Goal: Task Accomplishment & Management: Complete application form

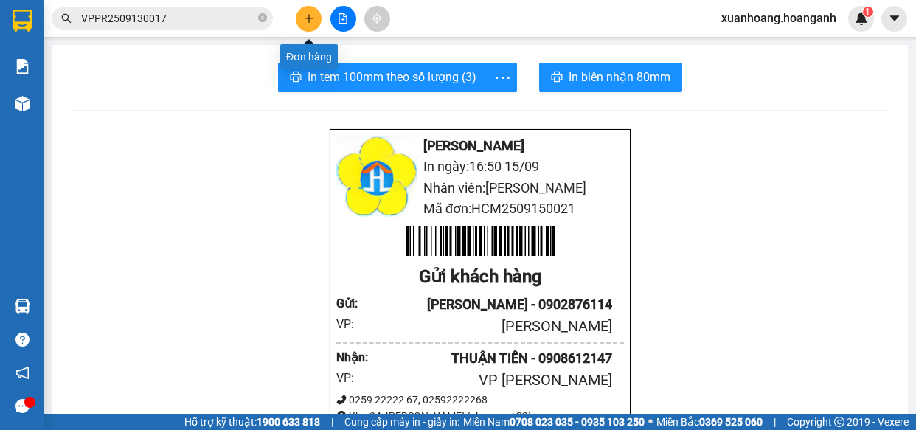
click at [316, 12] on button at bounding box center [309, 19] width 26 height 26
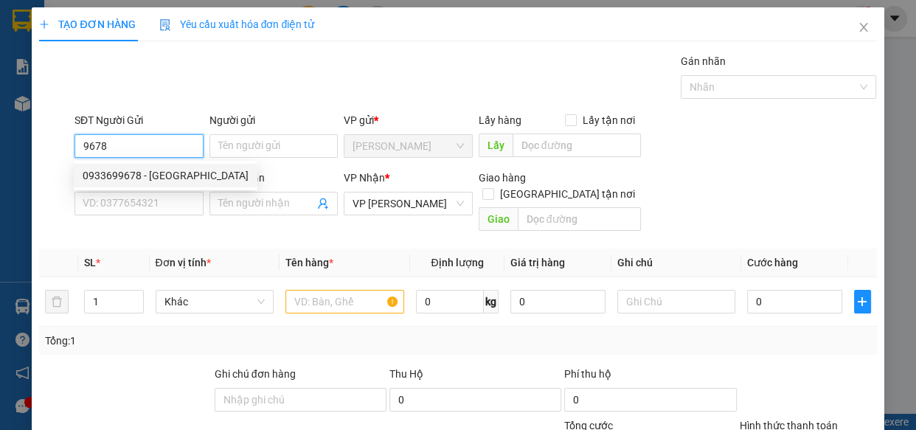
click at [105, 174] on div "0933699678 - [GEOGRAPHIC_DATA]" at bounding box center [166, 175] width 166 height 16
type input "0933699678"
type input "NAM VIỆT"
type input "30.000"
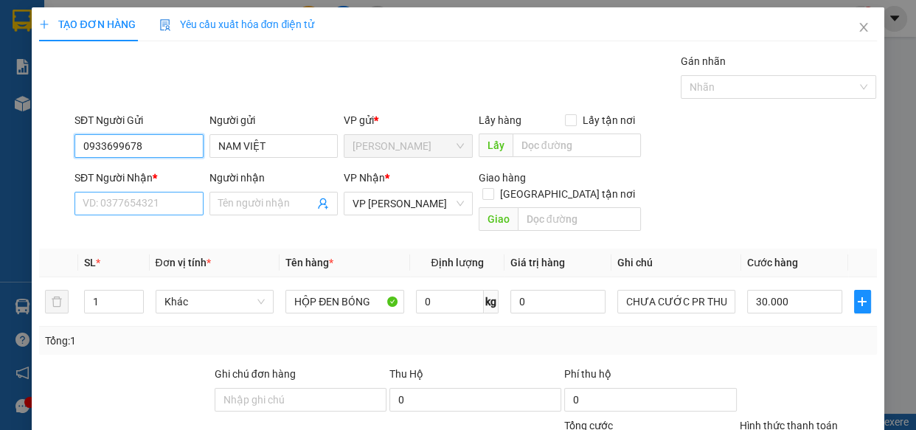
type input "0933699678"
click at [117, 202] on input "SĐT Người Nhận *" at bounding box center [138, 204] width 129 height 24
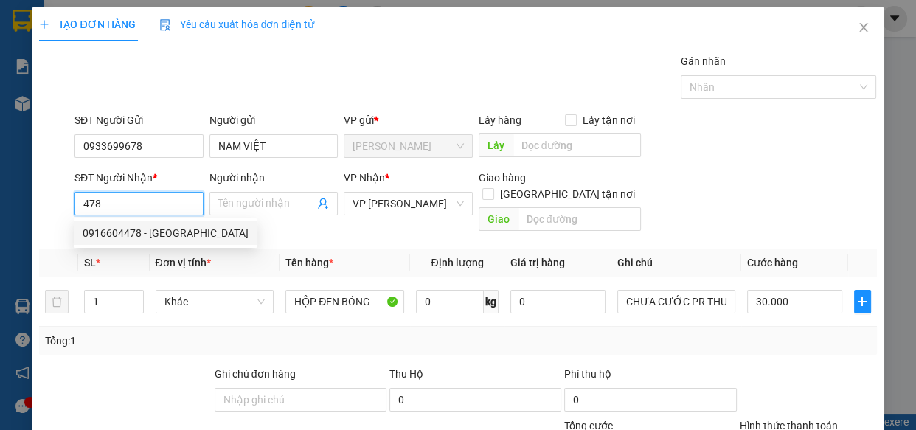
type input "0916604478"
type input "QUANG PHÚ"
type input "GIAO 14/7=20K"
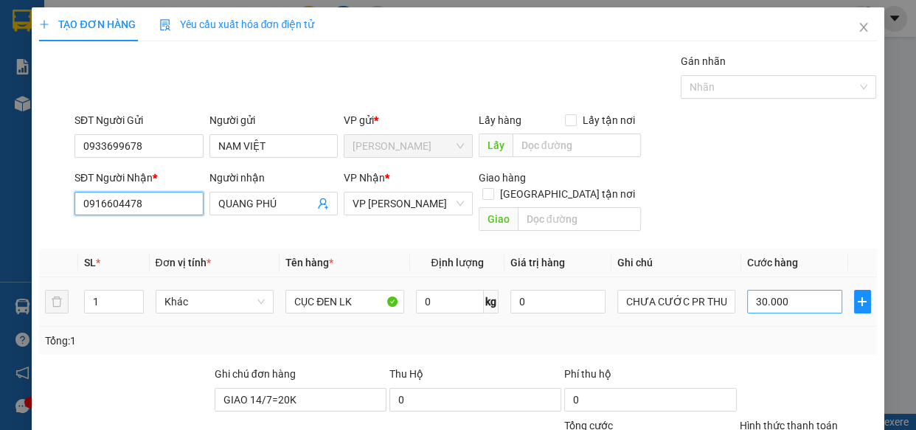
type input "0916604478"
click at [789, 290] on input "30.000" at bounding box center [794, 302] width 95 height 24
type input "0"
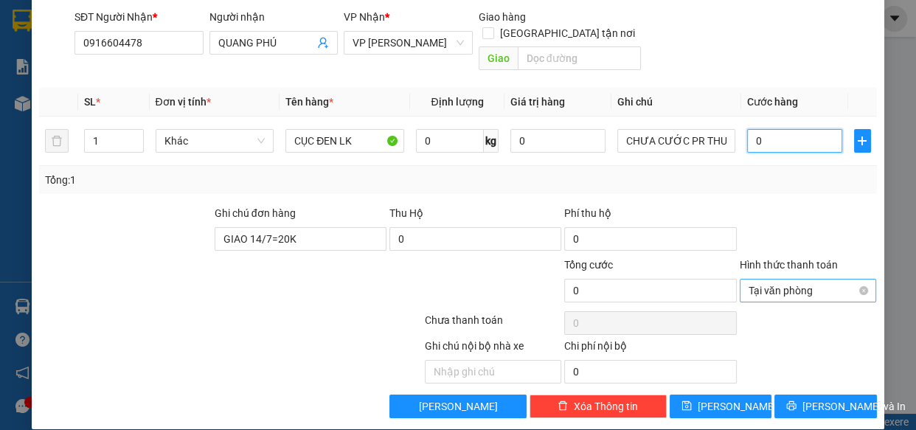
click at [846, 279] on span "Tại văn phòng" at bounding box center [807, 290] width 119 height 22
type input "0"
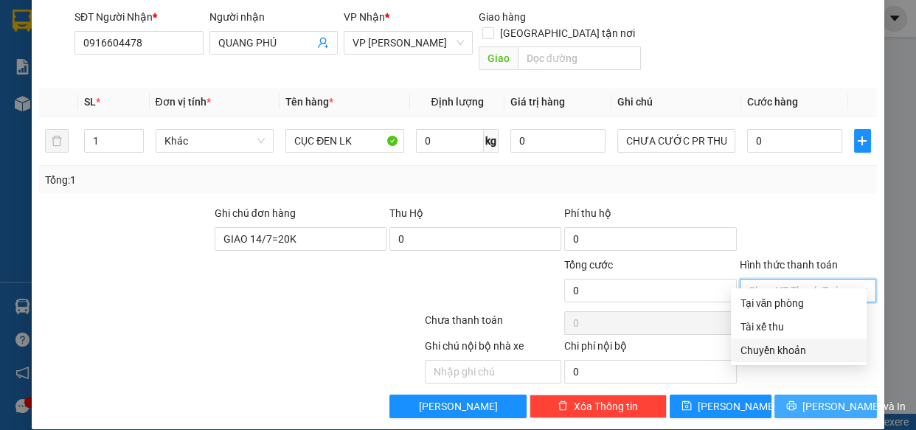
click at [826, 398] on span "[PERSON_NAME] và In" at bounding box center [853, 406] width 103 height 16
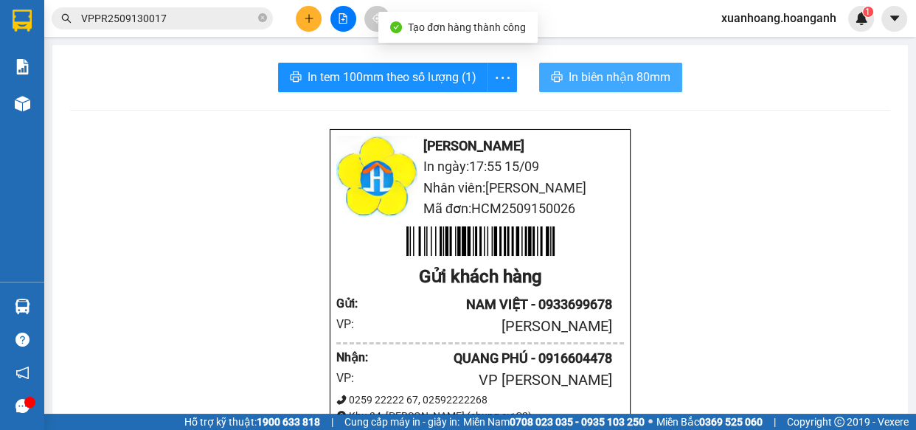
click at [593, 80] on span "In biên nhận 80mm" at bounding box center [619, 77] width 102 height 18
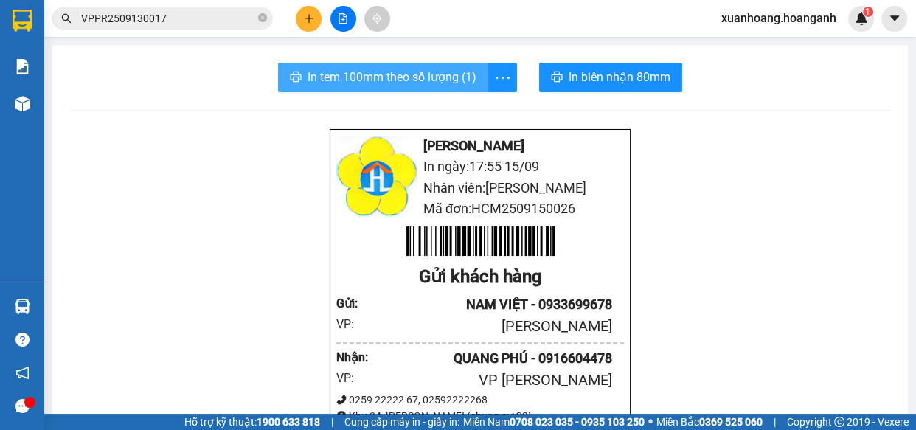
click at [324, 80] on span "In tem 100mm theo số lượng (1)" at bounding box center [391, 77] width 169 height 18
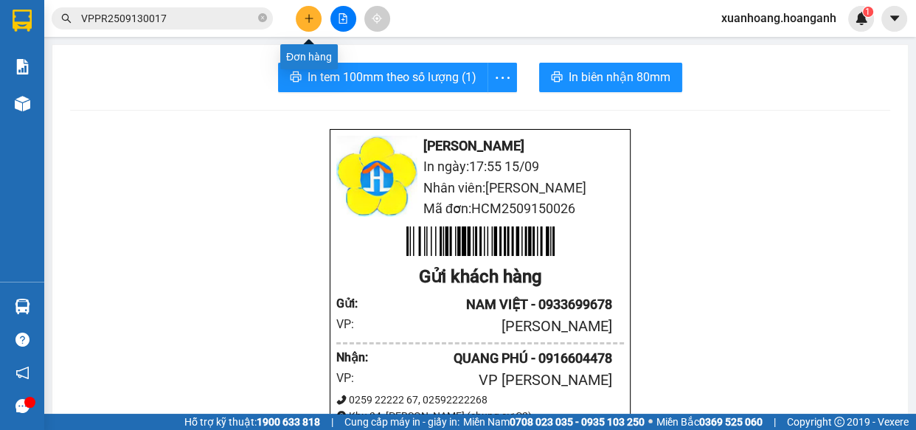
click at [302, 21] on button at bounding box center [309, 19] width 26 height 26
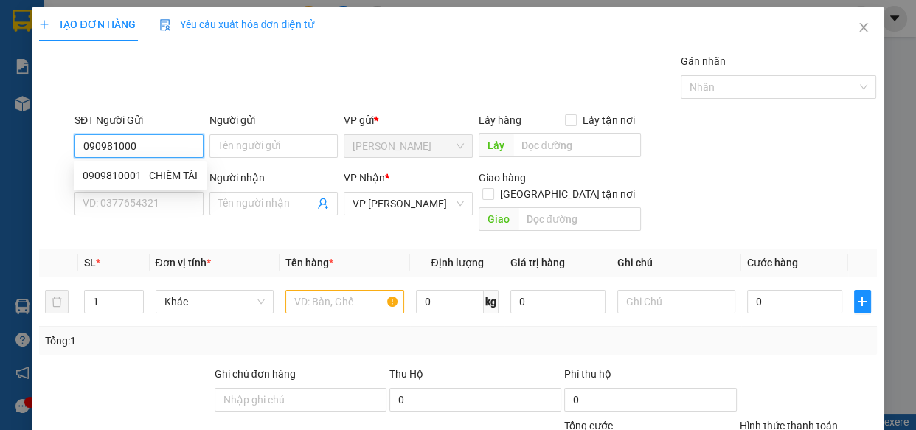
type input "0909810001"
click at [169, 173] on div "0909810001 - CHIẾM TÀI" at bounding box center [140, 175] width 115 height 16
type input "CHIẾM TÀI"
type input "GIAO 30/7=30K"
type input "30.000"
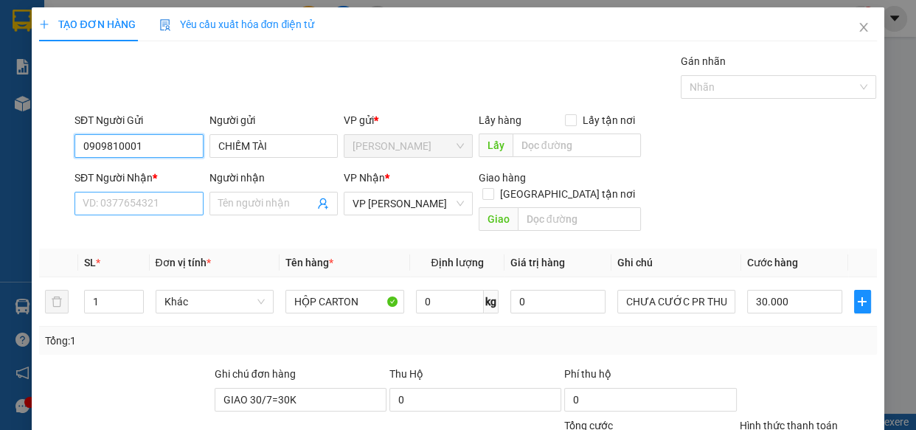
type input "0909810001"
click at [177, 206] on input "SĐT Người Nhận *" at bounding box center [138, 204] width 129 height 24
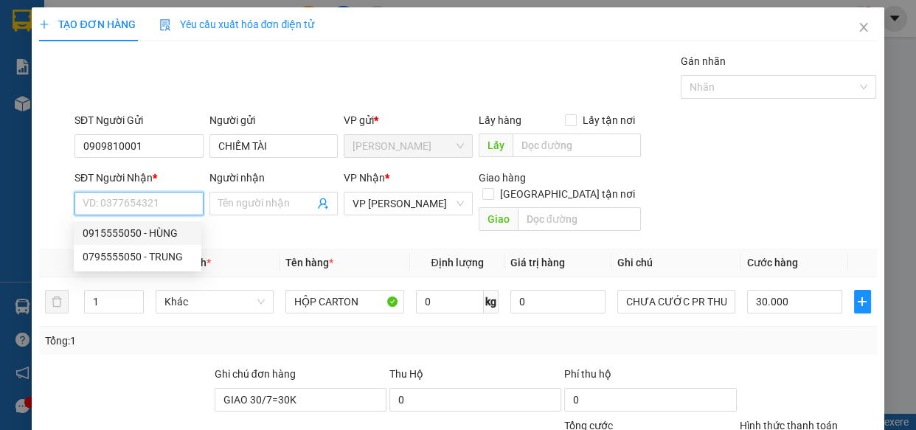
click at [169, 237] on div "0915555050 - HÙNG" at bounding box center [138, 233] width 110 height 16
type input "0915555050"
type input "HÙNG"
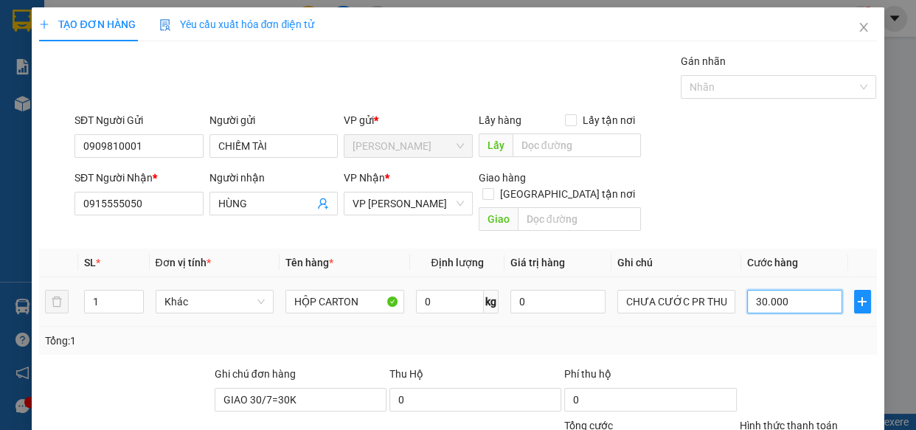
click at [778, 290] on input "30.000" at bounding box center [794, 302] width 95 height 24
type input "0"
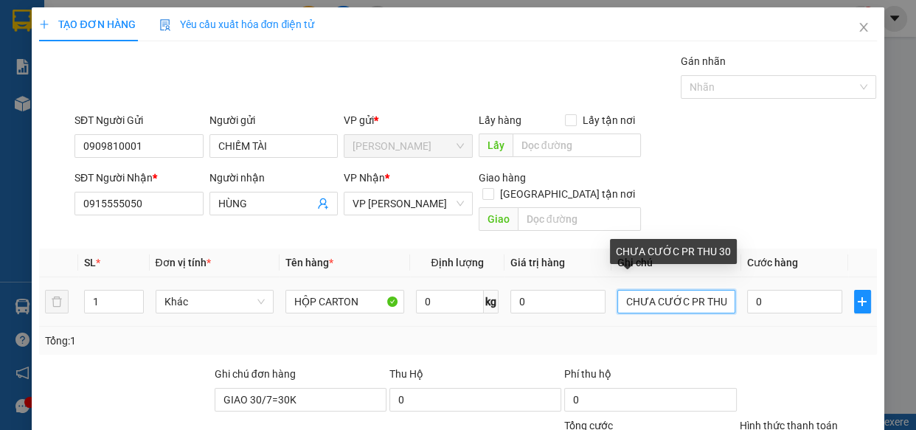
click at [716, 290] on input "CHƯA CƯỚC PR THU 30" at bounding box center [676, 302] width 119 height 24
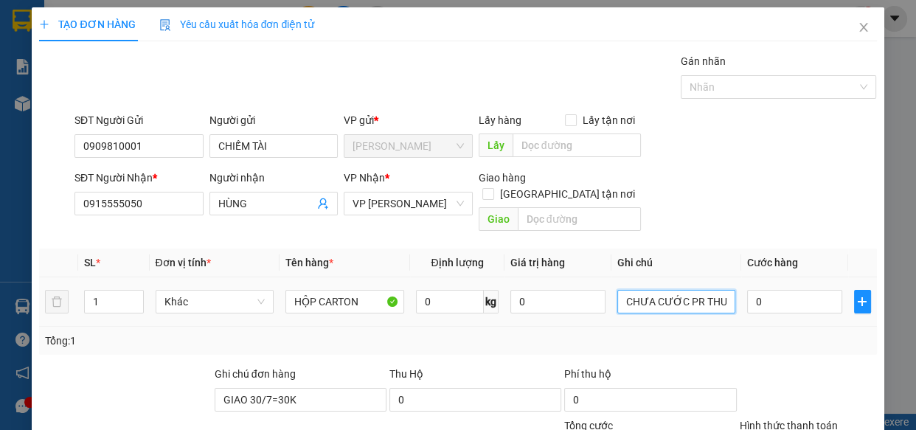
scroll to position [161, 0]
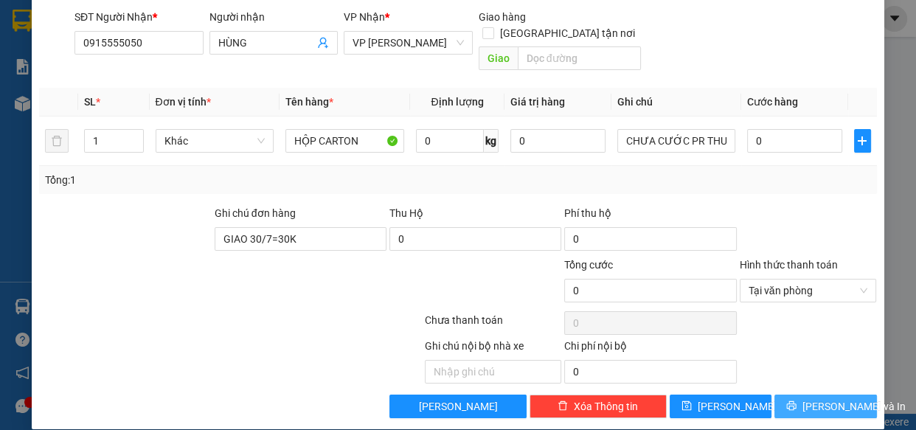
click at [827, 398] on span "[PERSON_NAME] và In" at bounding box center [853, 406] width 103 height 16
click at [826, 398] on span "[PERSON_NAME] và In" at bounding box center [853, 406] width 103 height 16
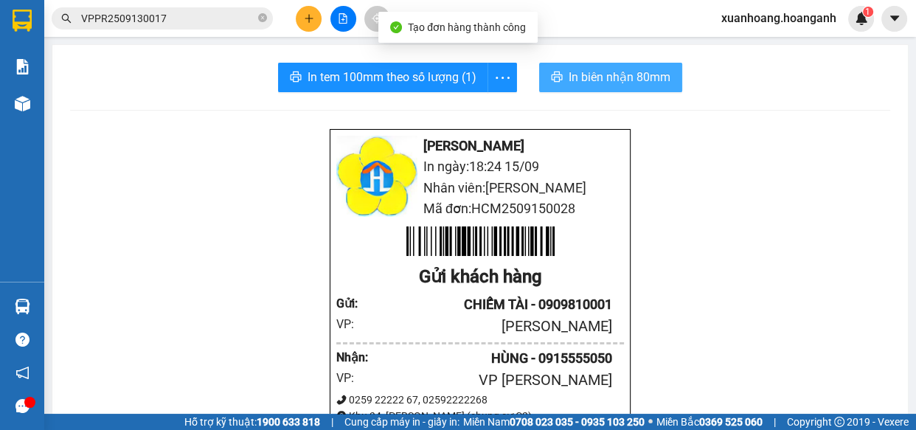
click at [617, 72] on span "In biên nhận 80mm" at bounding box center [619, 77] width 102 height 18
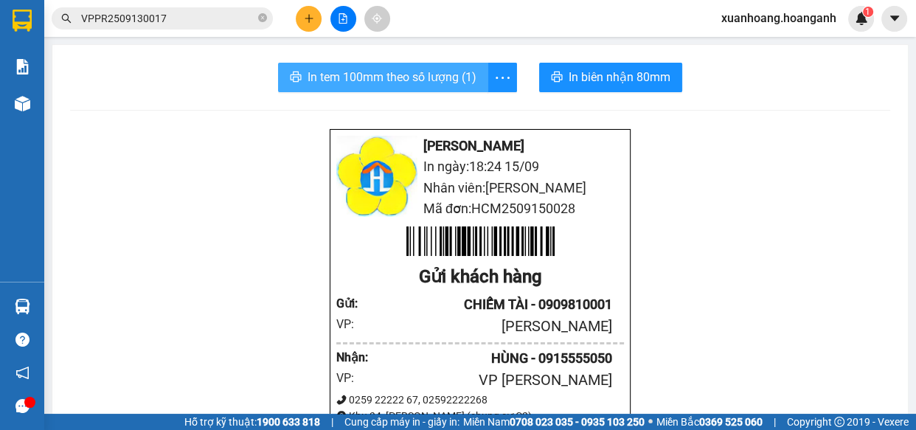
click at [417, 75] on span "In tem 100mm theo số lượng (1)" at bounding box center [391, 77] width 169 height 18
